Goal: Information Seeking & Learning: Learn about a topic

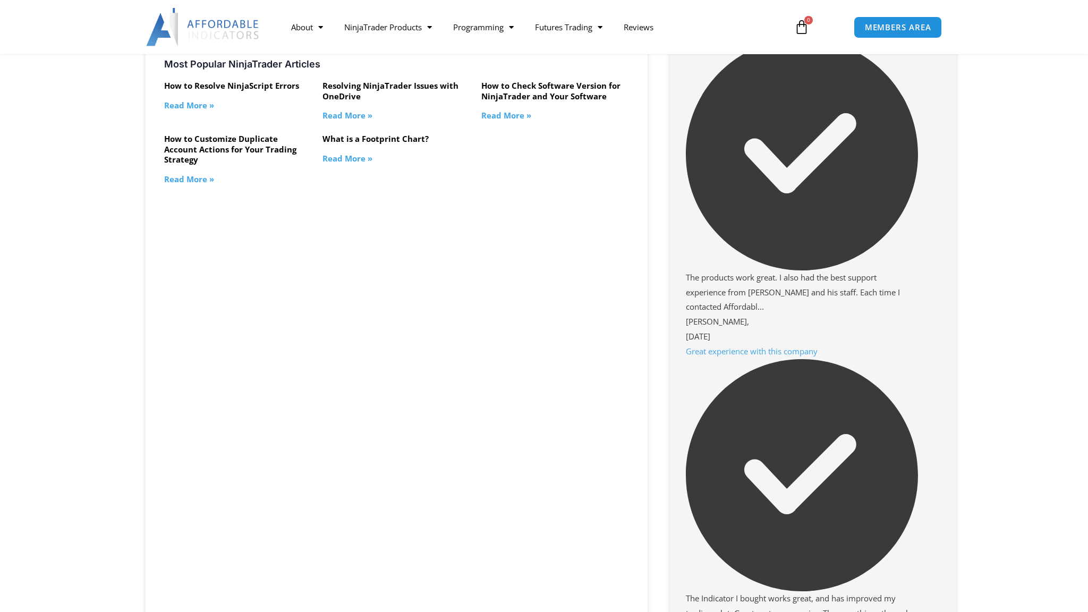
scroll to position [1674, 0]
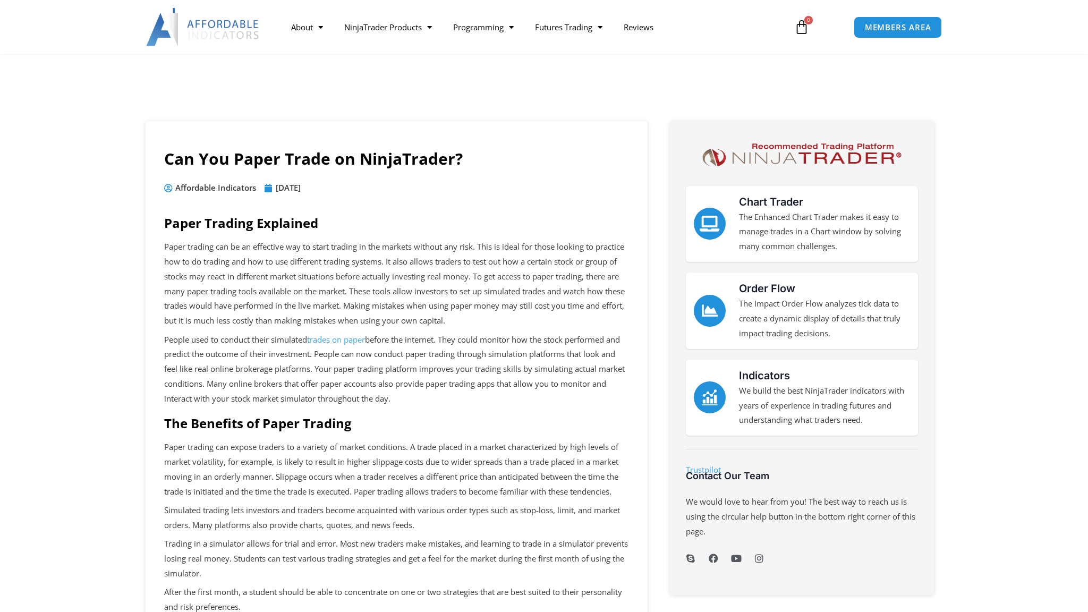
scroll to position [1393, 0]
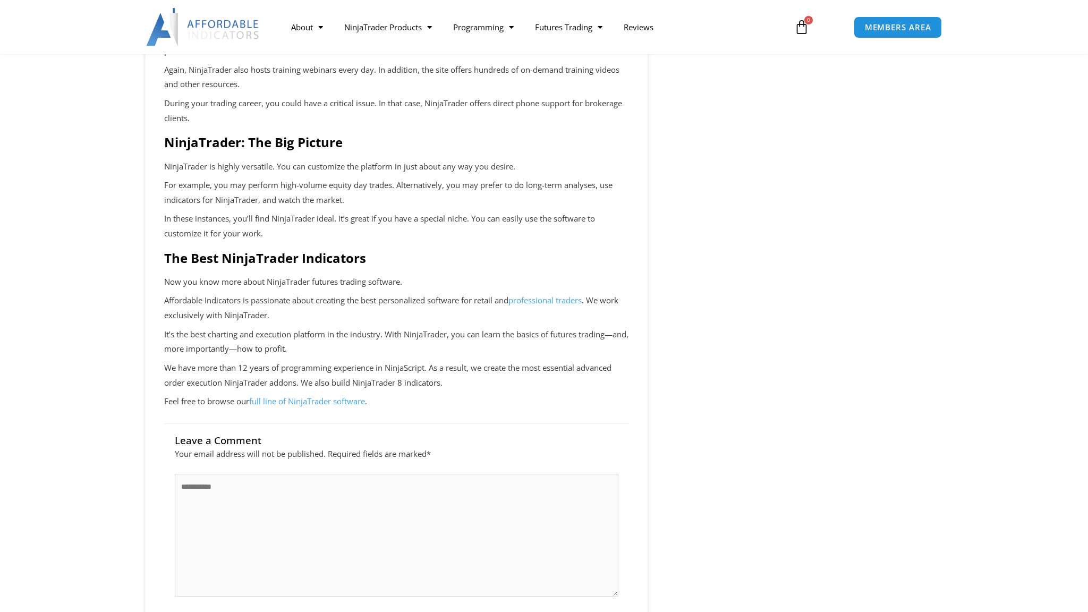
scroll to position [2286, 0]
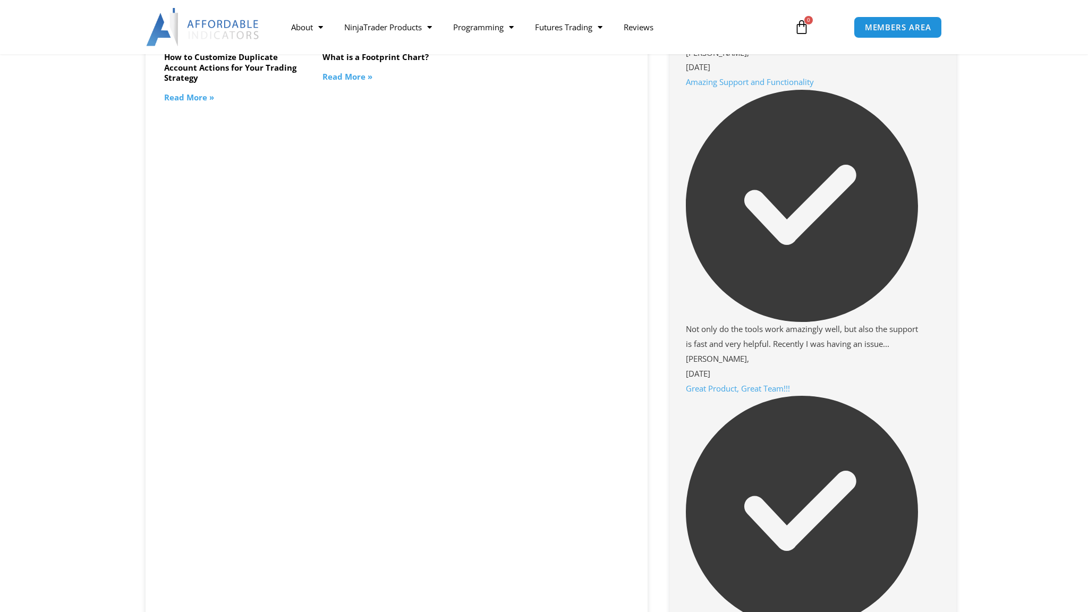
scroll to position [812, 0]
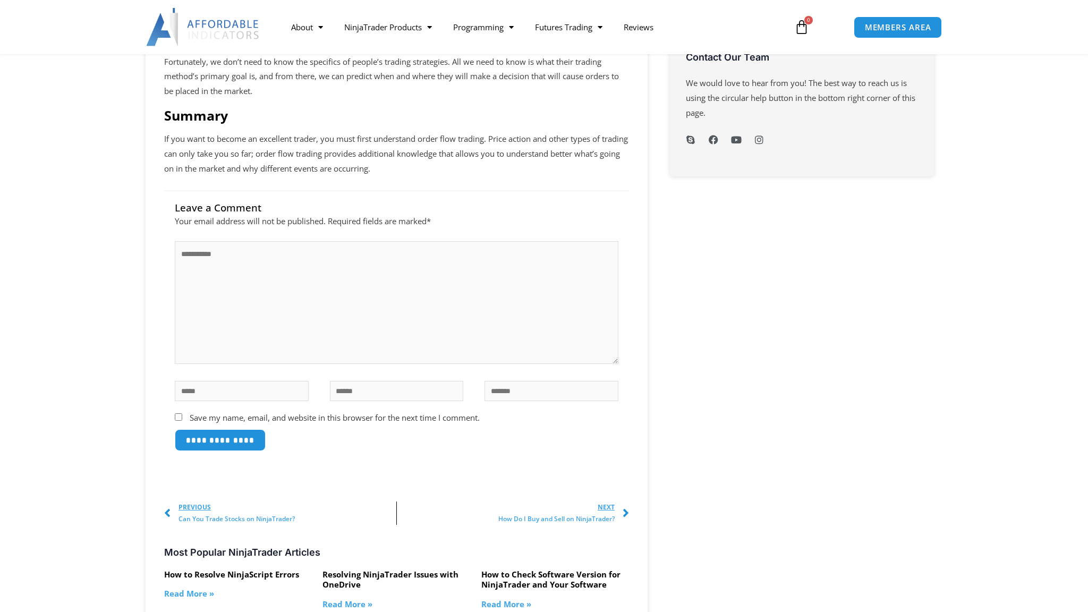
scroll to position [1130, 0]
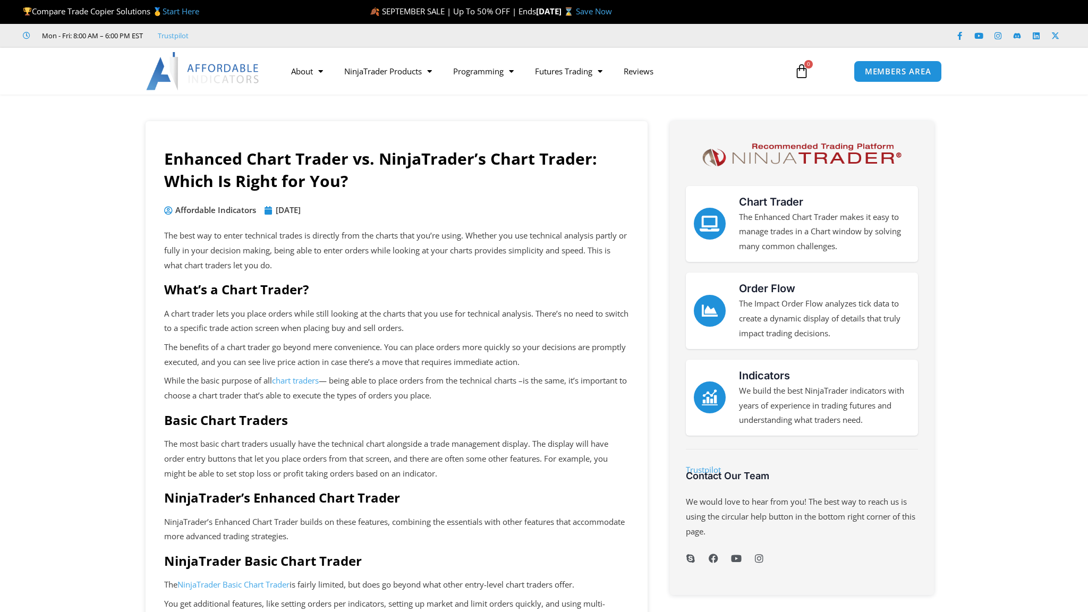
scroll to position [1180, 0]
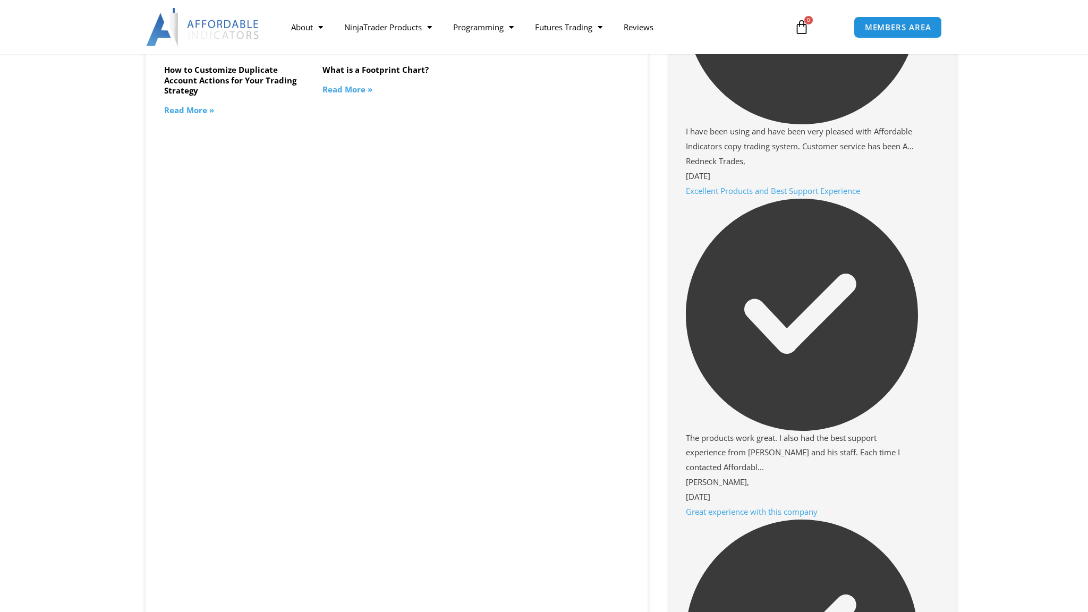
scroll to position [1316, 0]
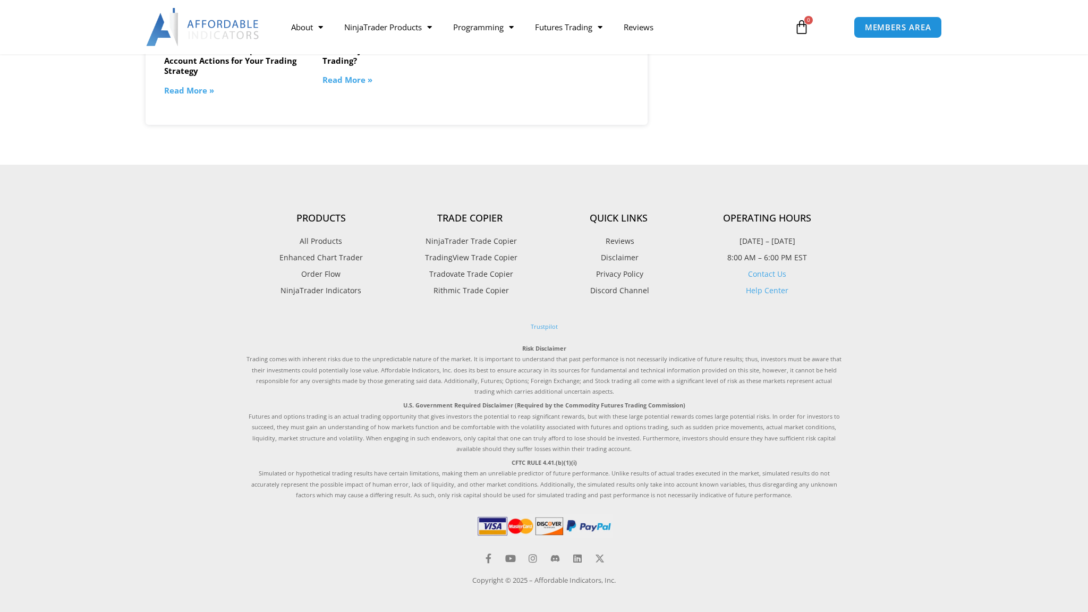
scroll to position [1348, 0]
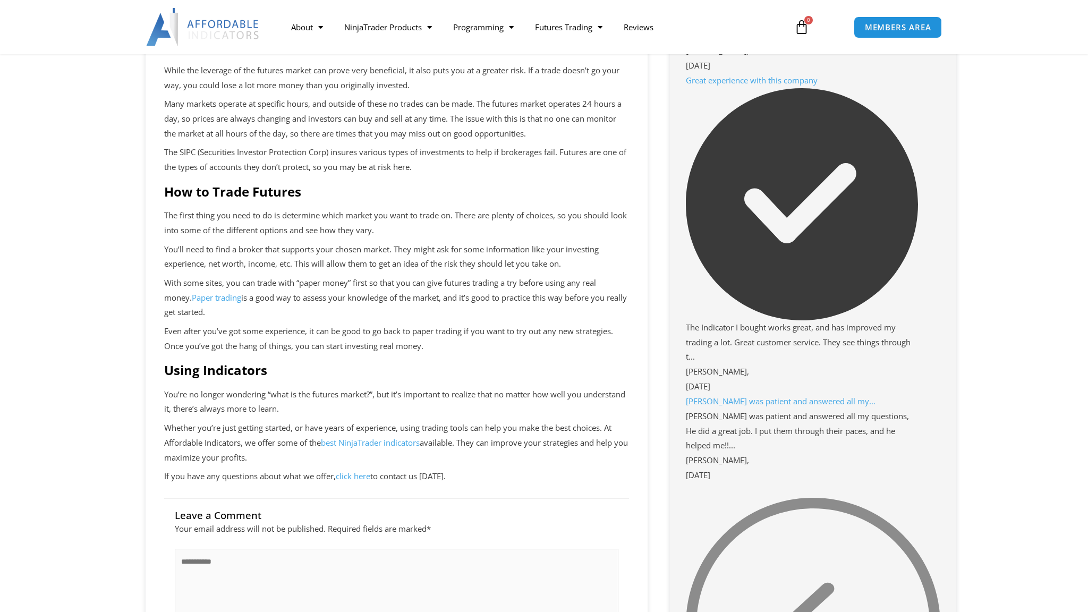
scroll to position [1747, 0]
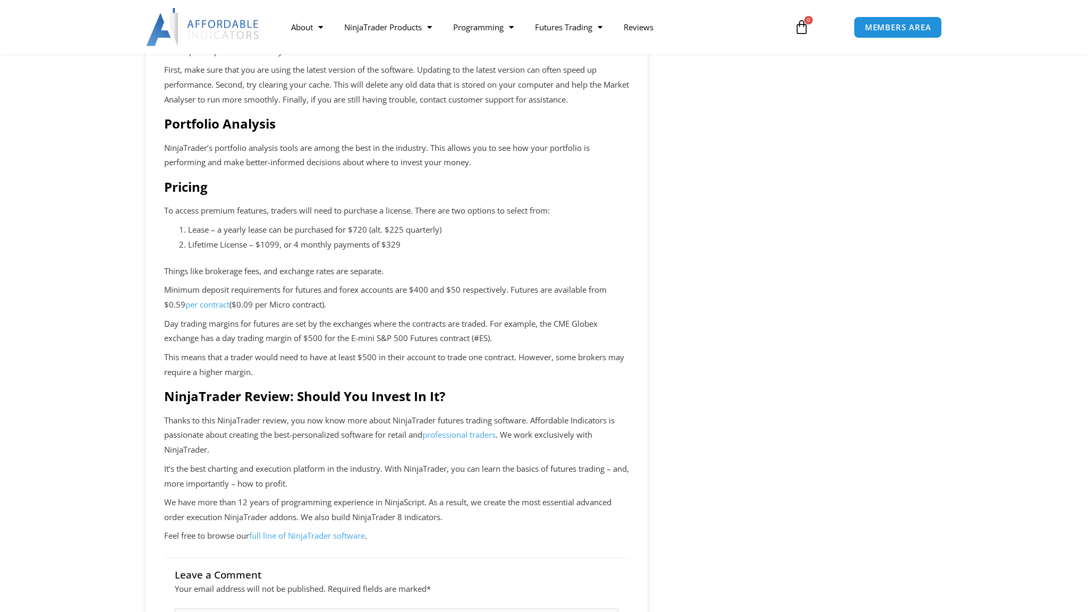
scroll to position [1747, 0]
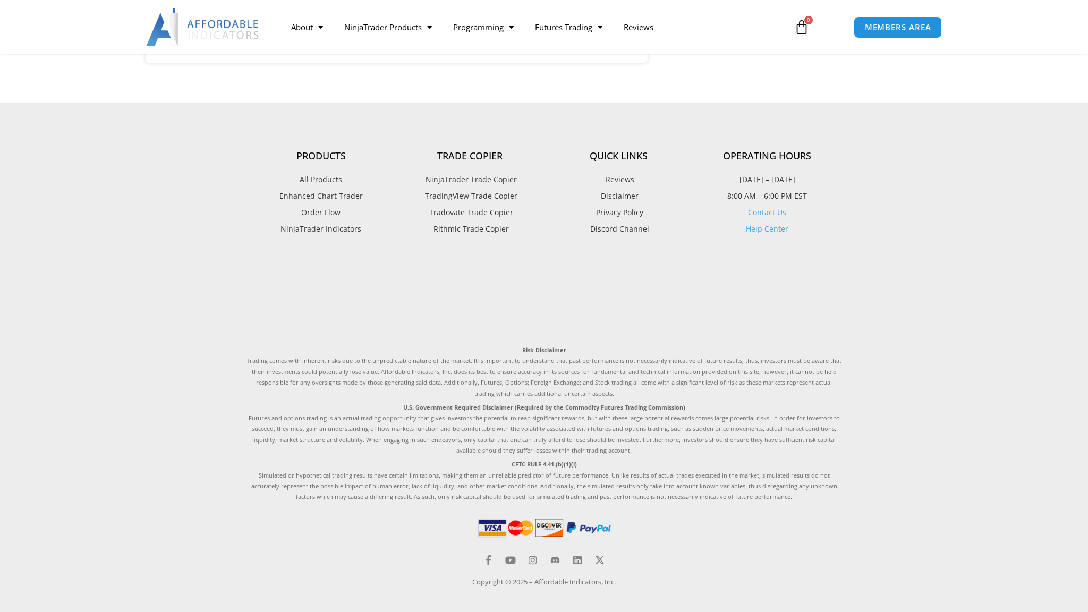
scroll to position [1000, 0]
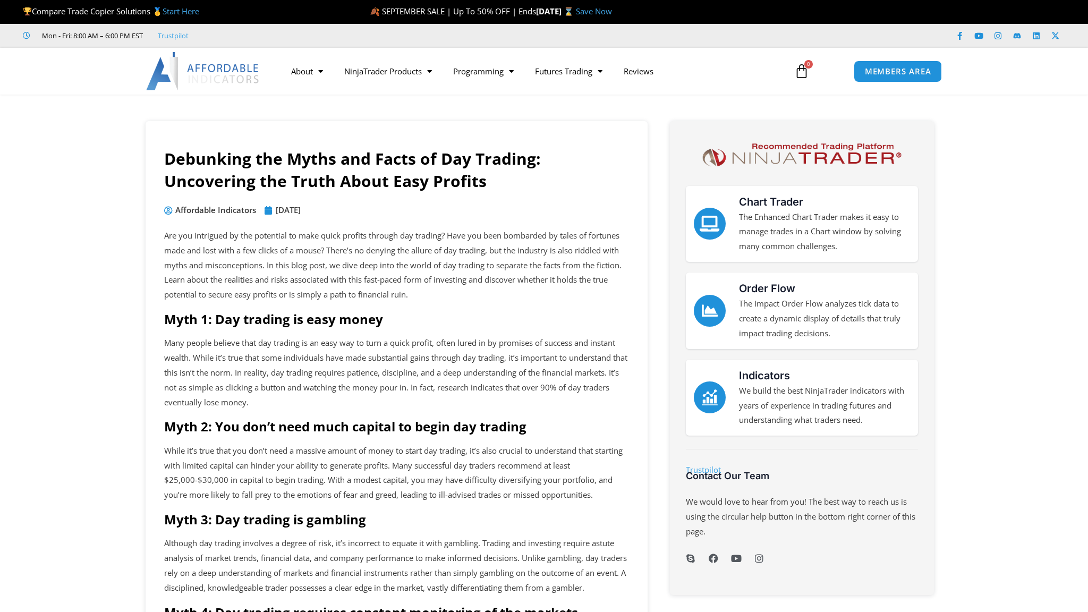
scroll to position [1303, 0]
